Goal: Task Accomplishment & Management: Manage account settings

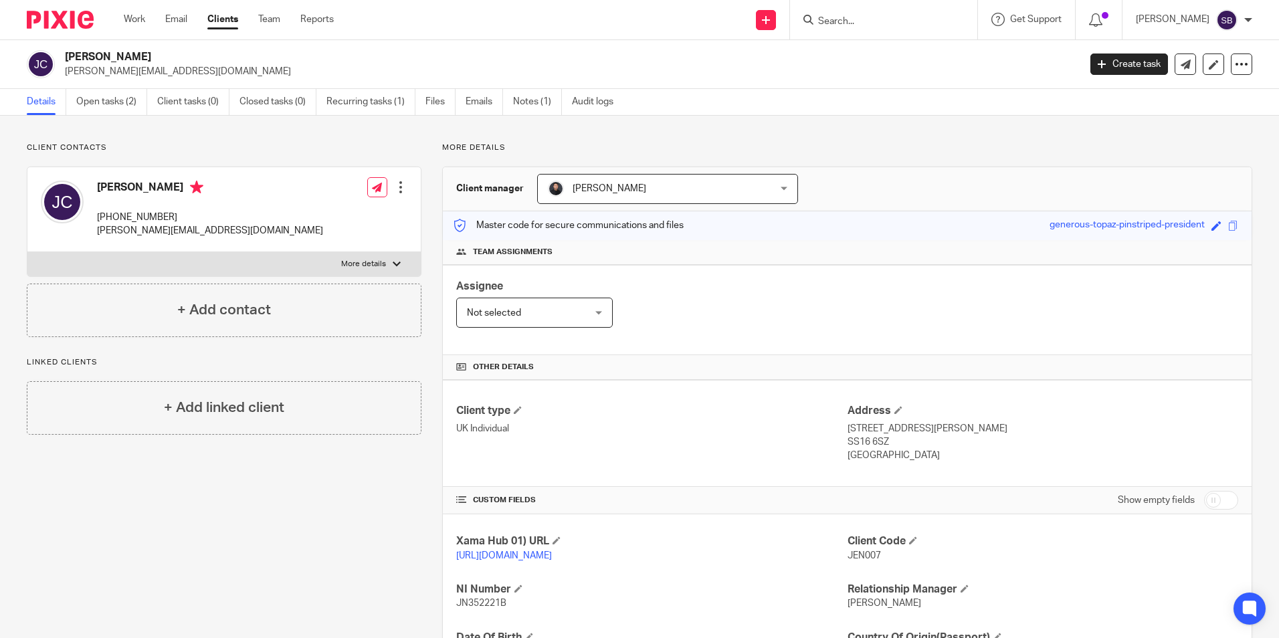
scroll to position [177, 0]
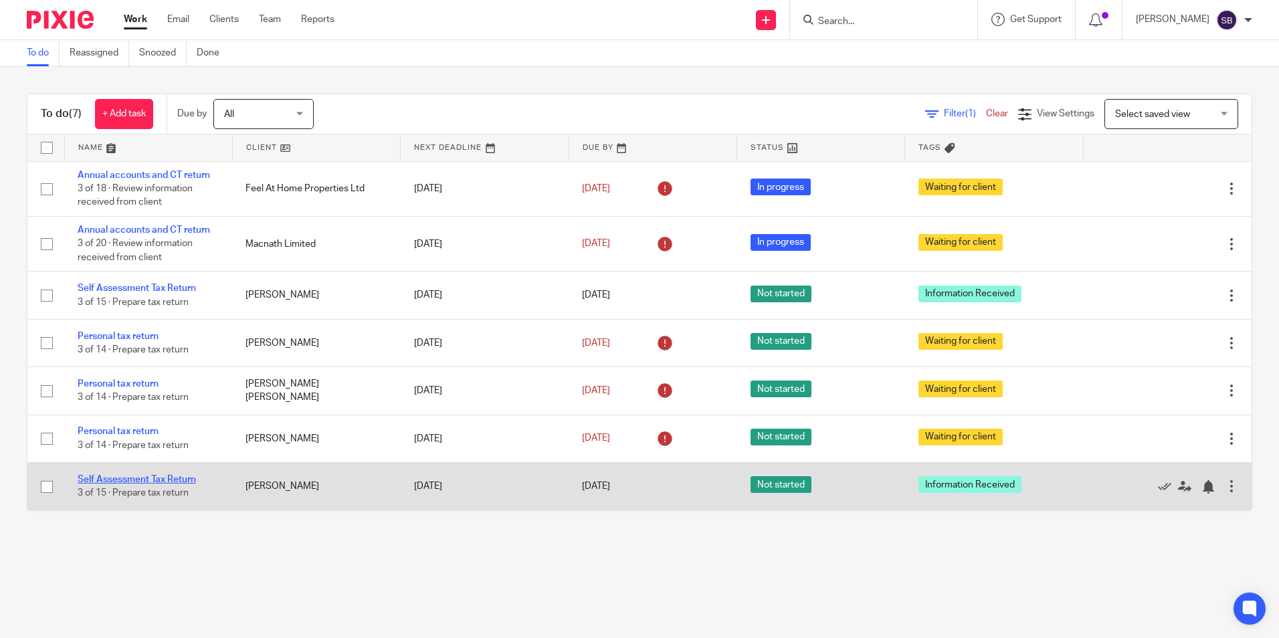
click at [98, 479] on link "Self Assessment Tax Return" at bounding box center [137, 479] width 118 height 9
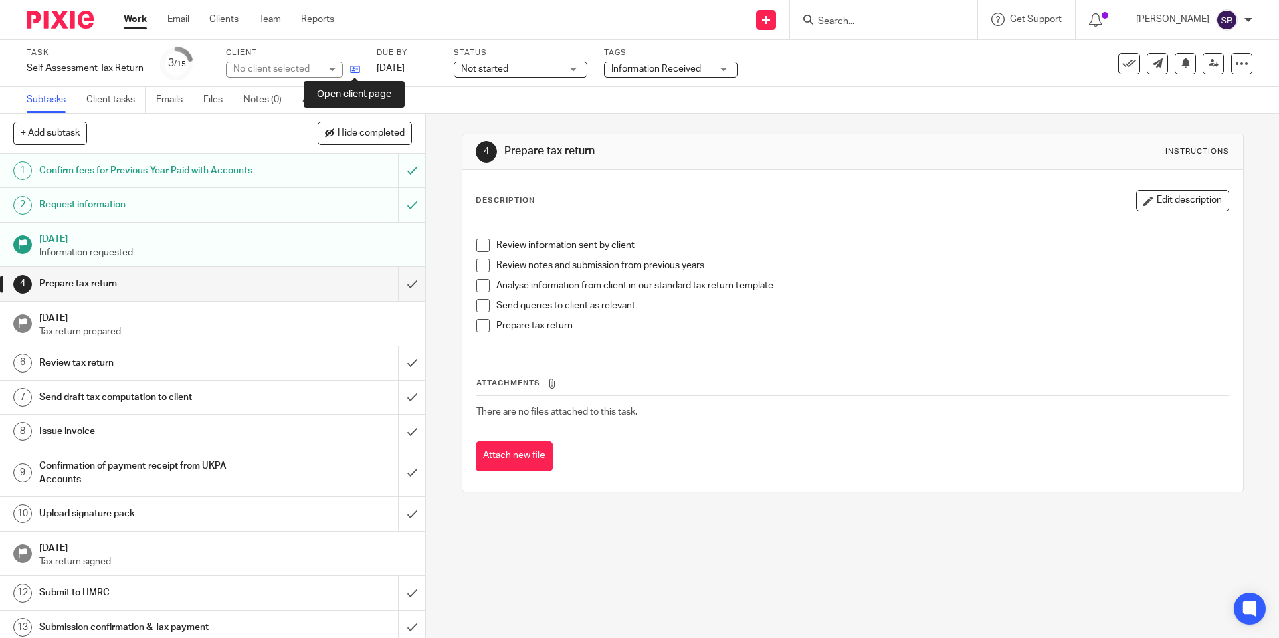
click at [355, 66] on icon at bounding box center [355, 69] width 10 height 10
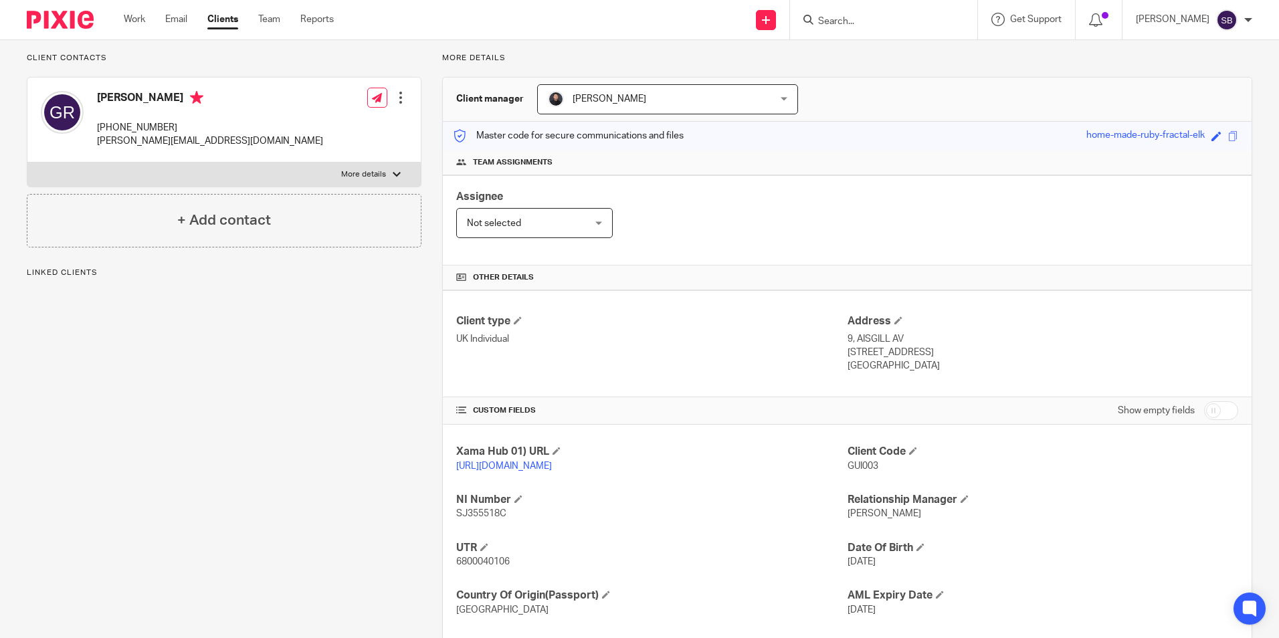
scroll to position [177, 0]
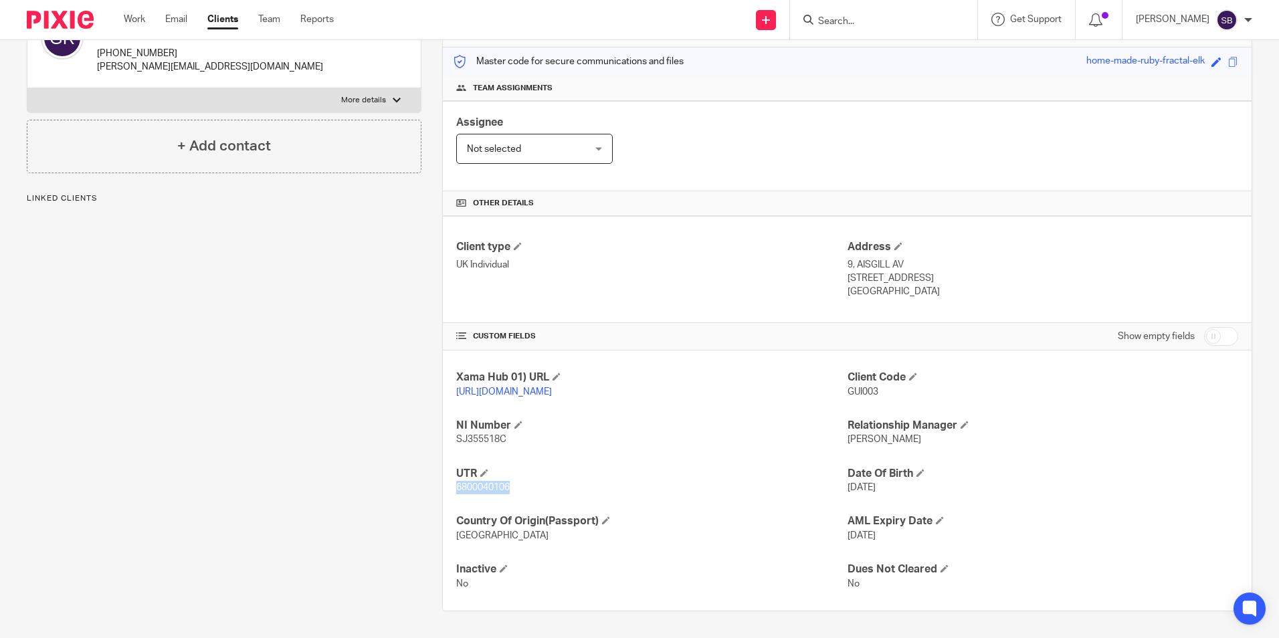
drag, startPoint x: 448, startPoint y: 485, endPoint x: 508, endPoint y: 490, distance: 59.8
click at [508, 490] on div "Xama Hub 01) URL [URL][DOMAIN_NAME] Client Code GUI003 NI Number SJ355518C Rela…" at bounding box center [847, 481] width 809 height 260
copy span "6800040106"
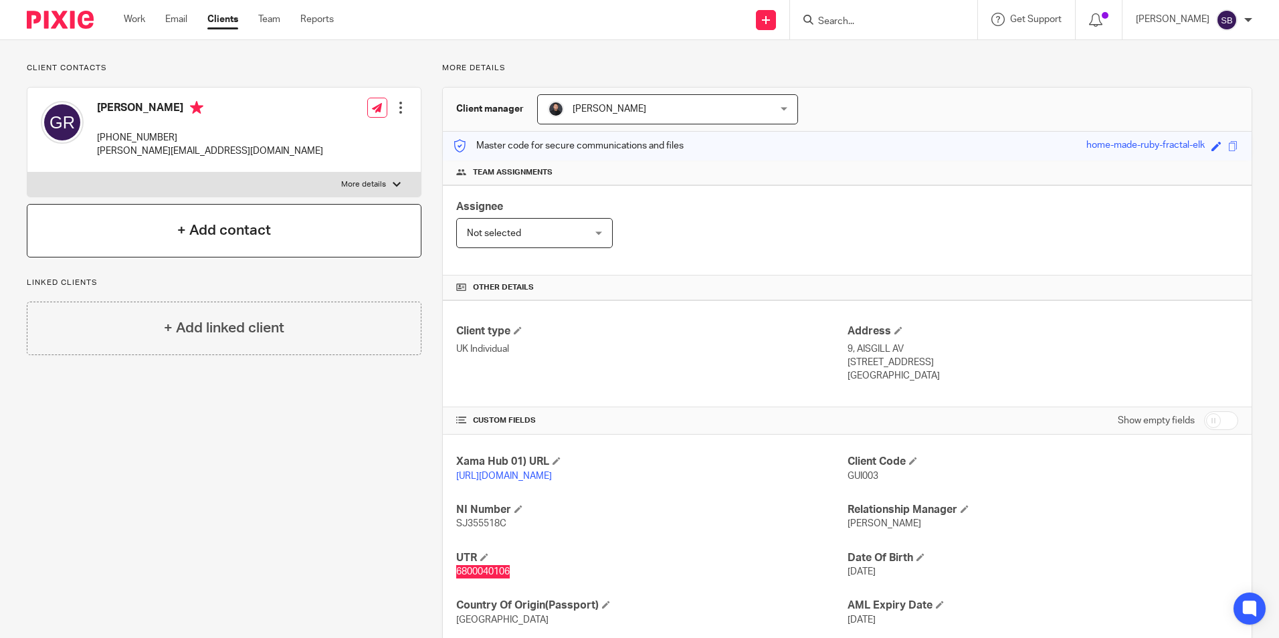
scroll to position [0, 0]
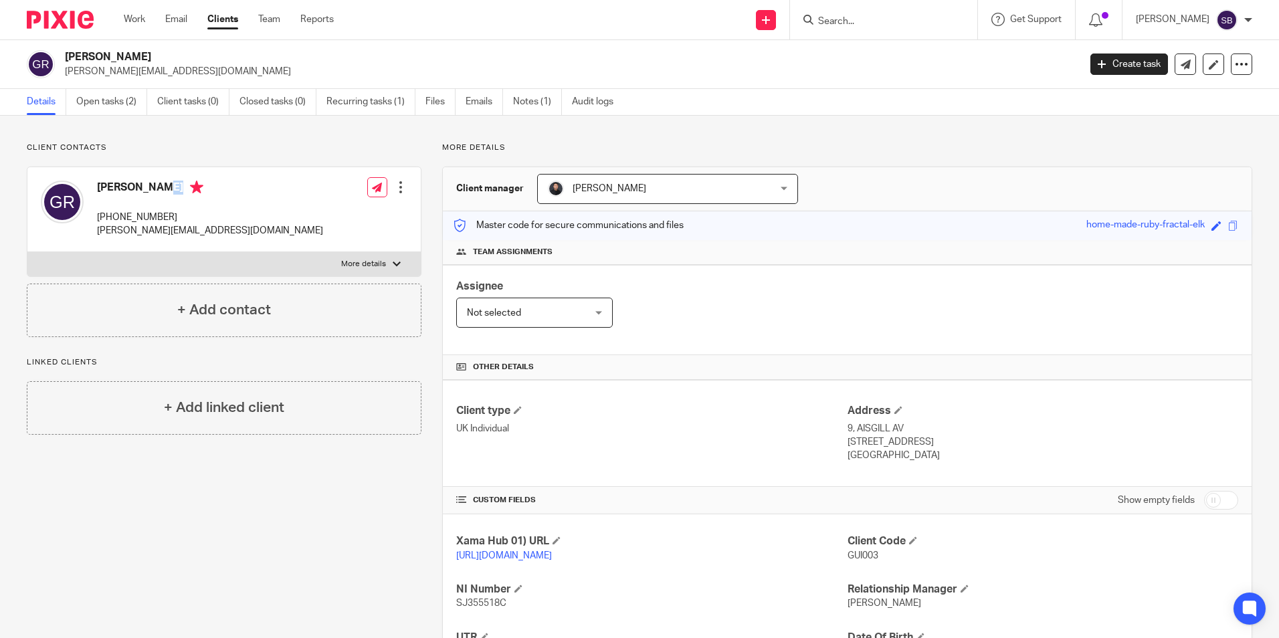
drag, startPoint x: 100, startPoint y: 183, endPoint x: 191, endPoint y: 184, distance: 91.7
click at [191, 184] on h4 "[PERSON_NAME]" at bounding box center [210, 189] width 226 height 17
copy h4 "[PERSON_NAME]"
